Goal: Navigation & Orientation: Find specific page/section

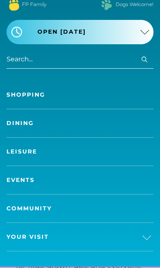
scroll to position [52, 0]
click at [29, 151] on link "Leisure" at bounding box center [80, 152] width 147 height 28
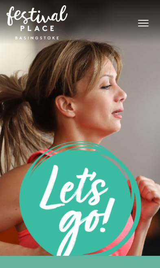
click at [140, 28] on button "Toggle navigation" at bounding box center [143, 22] width 20 height 12
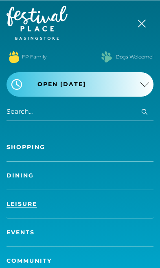
click at [144, 24] on button "Toggle navigation" at bounding box center [143, 22] width 20 height 12
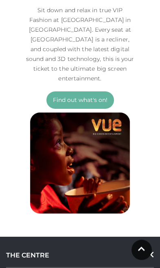
scroll to position [810, 0]
click at [99, 175] on img at bounding box center [80, 163] width 109 height 109
click at [110, 164] on img at bounding box center [80, 163] width 109 height 109
click at [94, 92] on link "Find out what's on!" at bounding box center [80, 100] width 68 height 17
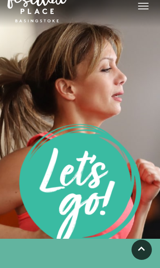
scroll to position [0, 0]
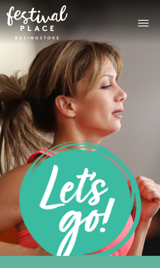
click at [143, 23] on span "Toggle navigation" at bounding box center [143, 23] width 11 height 1
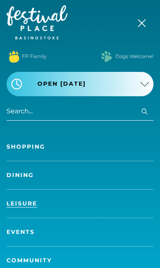
click at [35, 142] on link "Shopping" at bounding box center [80, 147] width 147 height 28
click at [30, 149] on link "Shopping" at bounding box center [80, 147] width 147 height 28
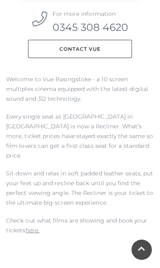
scroll to position [306, 0]
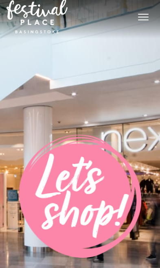
scroll to position [1, 0]
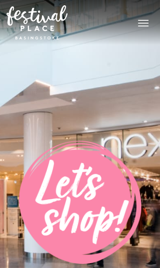
click at [141, 22] on button "Toggle navigation" at bounding box center [143, 22] width 20 height 12
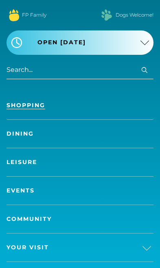
scroll to position [42, 0]
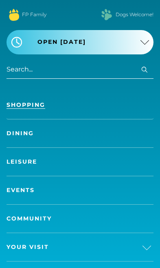
click at [27, 190] on link "Events" at bounding box center [80, 191] width 147 height 28
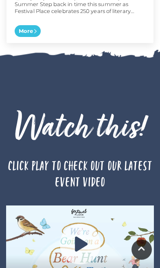
scroll to position [1350, 0]
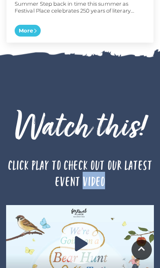
click at [133, 151] on div "Watch this! Click play to check out our latest event video" at bounding box center [80, 157] width 160 height 96
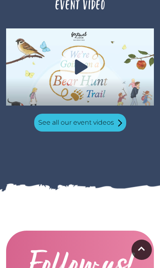
scroll to position [1527, 0]
